Goal: Information Seeking & Learning: Learn about a topic

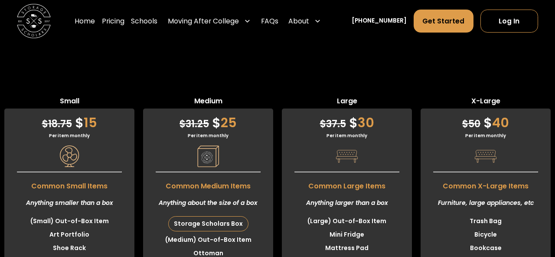
scroll to position [2166, 0]
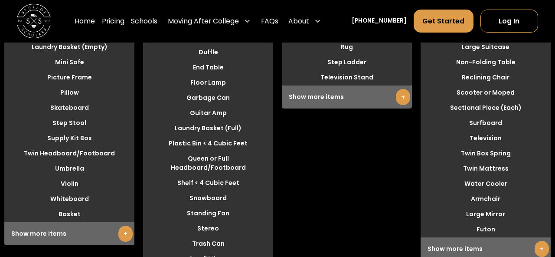
scroll to position [2589, 0]
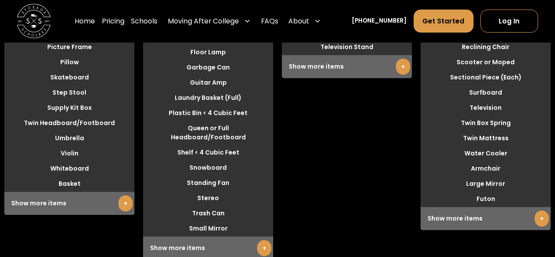
click at [125, 195] on link "+" at bounding box center [125, 203] width 14 height 16
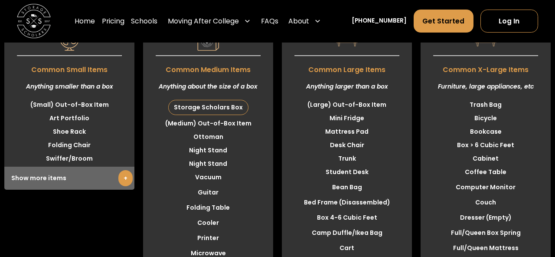
scroll to position [2282, 0]
click at [123, 171] on link "+" at bounding box center [125, 179] width 14 height 16
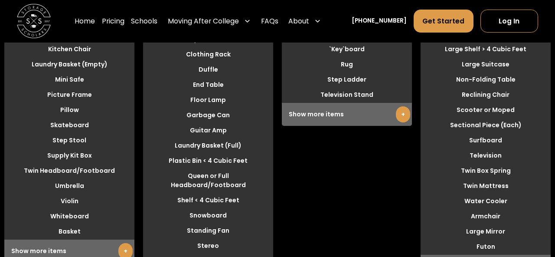
scroll to position [2542, 0]
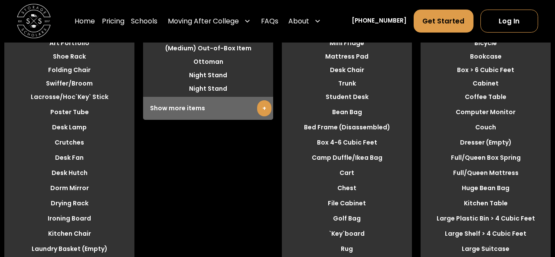
scroll to position [2355, 0]
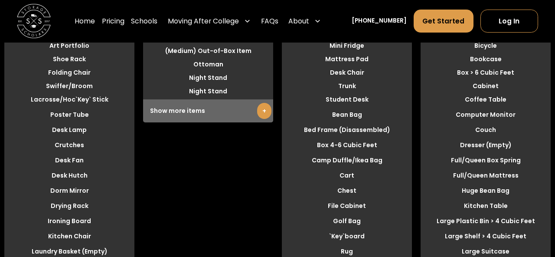
click at [265, 103] on link "+" at bounding box center [264, 111] width 14 height 16
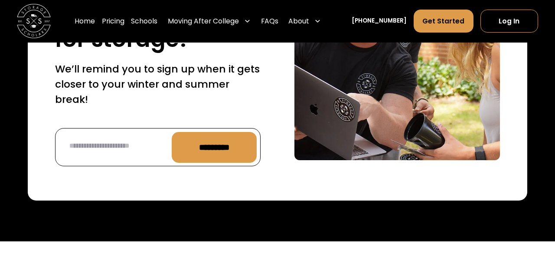
scroll to position [3746, 0]
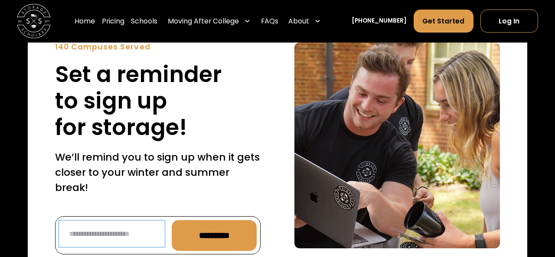
click at [93, 220] on input "Reminder Form" at bounding box center [112, 233] width 106 height 27
type input "**********"
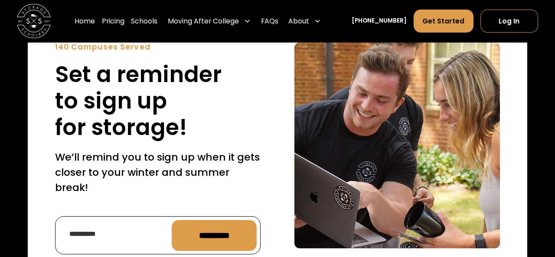
click at [215, 220] on input "*********" at bounding box center [214, 235] width 85 height 31
type input "**********"
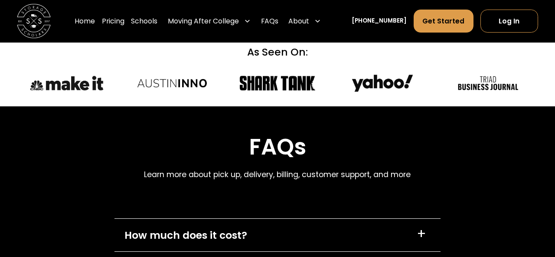
scroll to position [4039, 0]
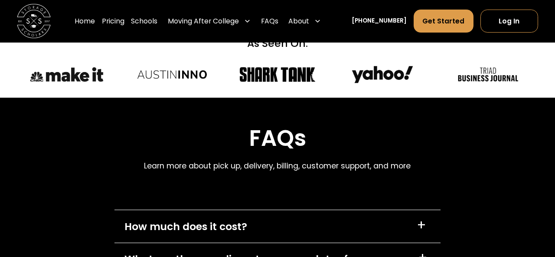
click at [244, 219] on div "How much does it cost?" at bounding box center [186, 226] width 123 height 15
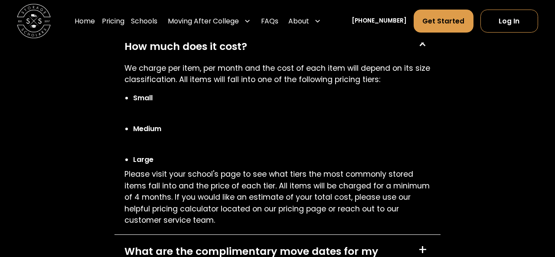
scroll to position [4235, 0]
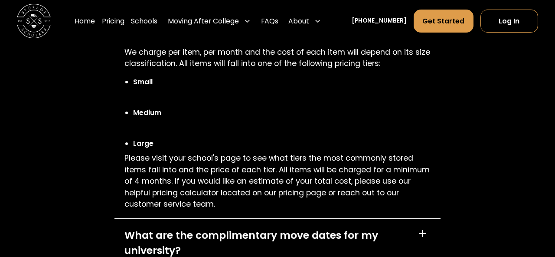
click at [231, 227] on div "What are the complimentary move dates for my university?" at bounding box center [266, 242] width 283 height 31
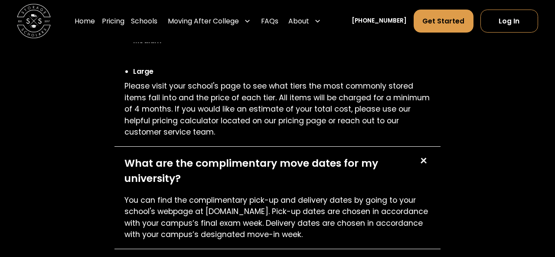
scroll to position [4324, 0]
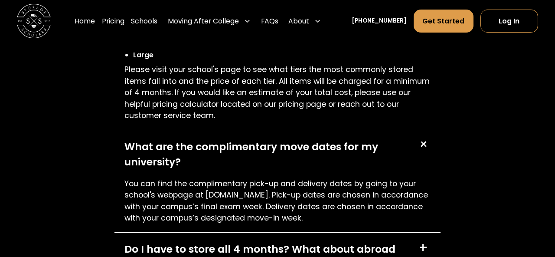
click at [239, 241] on div "Do I have to store all 4 months? What about abroad storage?" at bounding box center [267, 256] width 284 height 31
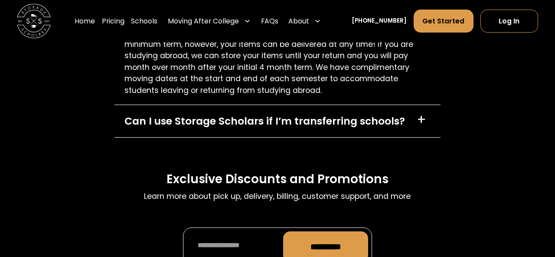
scroll to position [4616, 0]
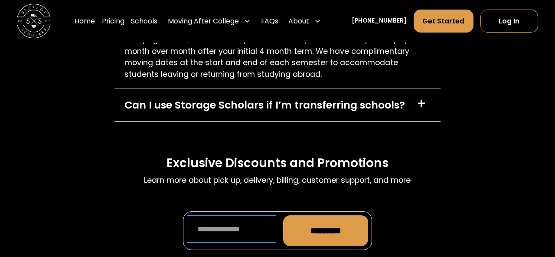
click at [230, 215] on input "Promo Form" at bounding box center [231, 228] width 89 height 27
type input "**********"
click at [359, 215] on input "*********" at bounding box center [325, 230] width 85 height 31
type input "**********"
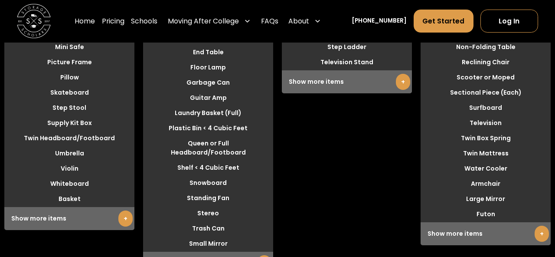
scroll to position [2574, 0]
click at [122, 210] on link "+" at bounding box center [125, 218] width 14 height 16
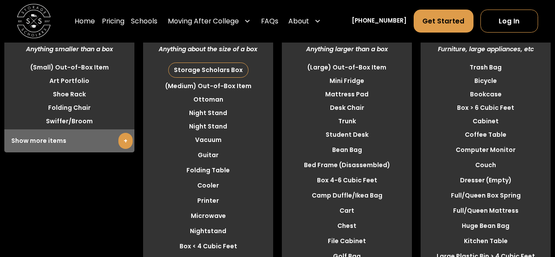
scroll to position [2294, 0]
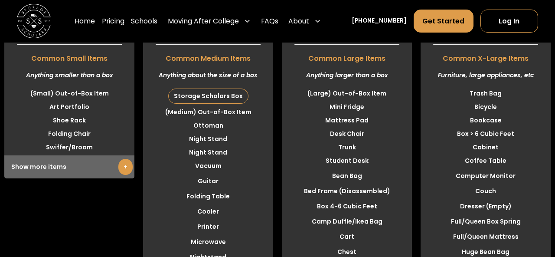
click at [125, 159] on link "+" at bounding box center [125, 167] width 14 height 16
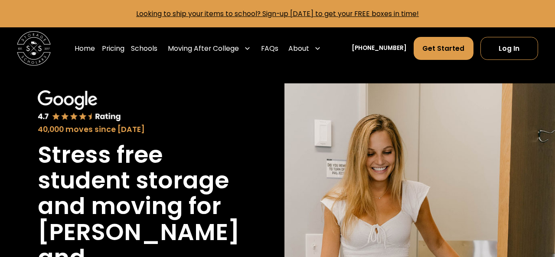
scroll to position [0, 0]
click at [121, 45] on link "Pricing" at bounding box center [113, 48] width 23 height 24
click at [279, 48] on link "FAQs" at bounding box center [269, 48] width 17 height 24
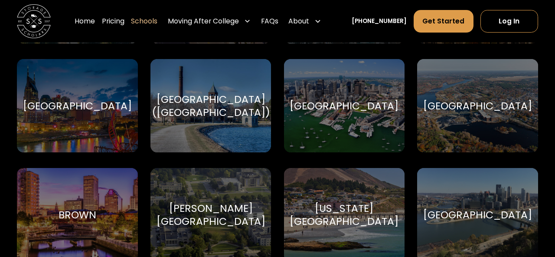
scroll to position [682, 0]
